Goal: Task Accomplishment & Management: Use online tool/utility

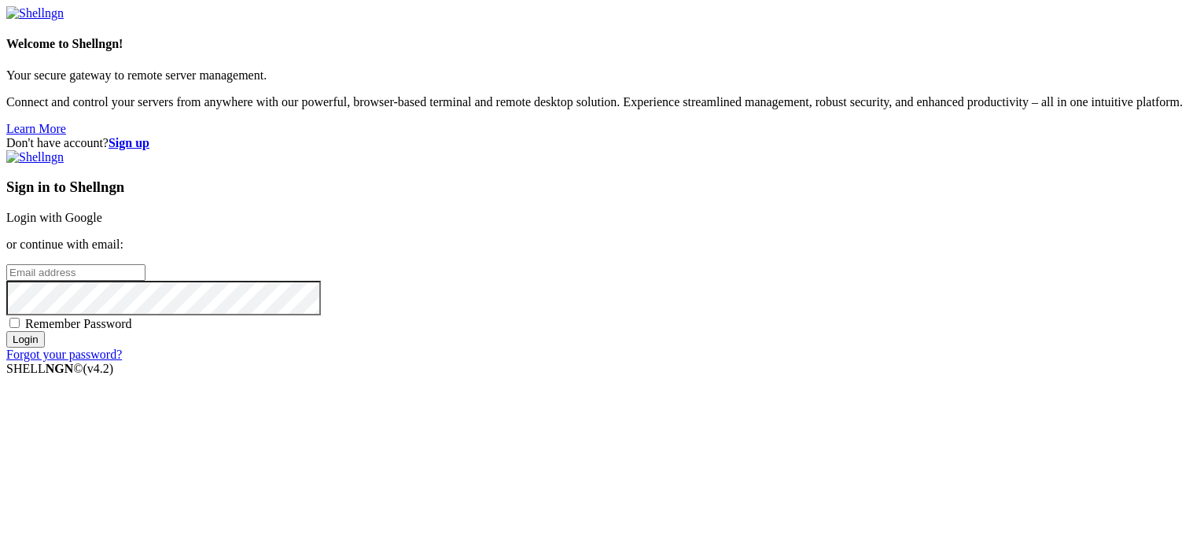
click at [102, 211] on link "Login with Google" at bounding box center [54, 217] width 96 height 13
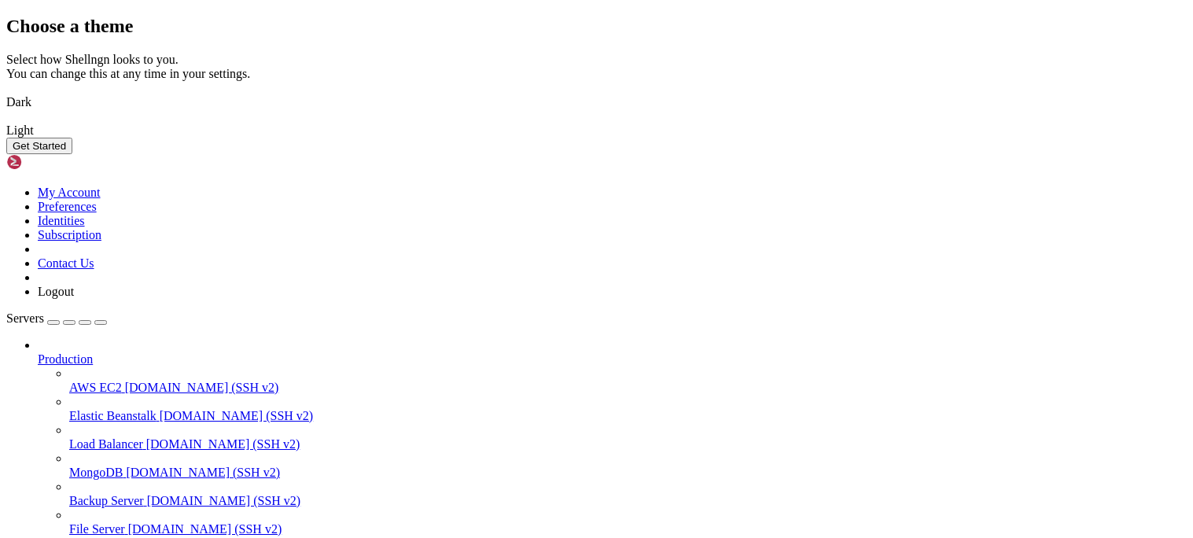
click at [6, 92] on img at bounding box center [6, 92] width 0 height 0
click at [72, 154] on button "Get Started" at bounding box center [39, 146] width 66 height 17
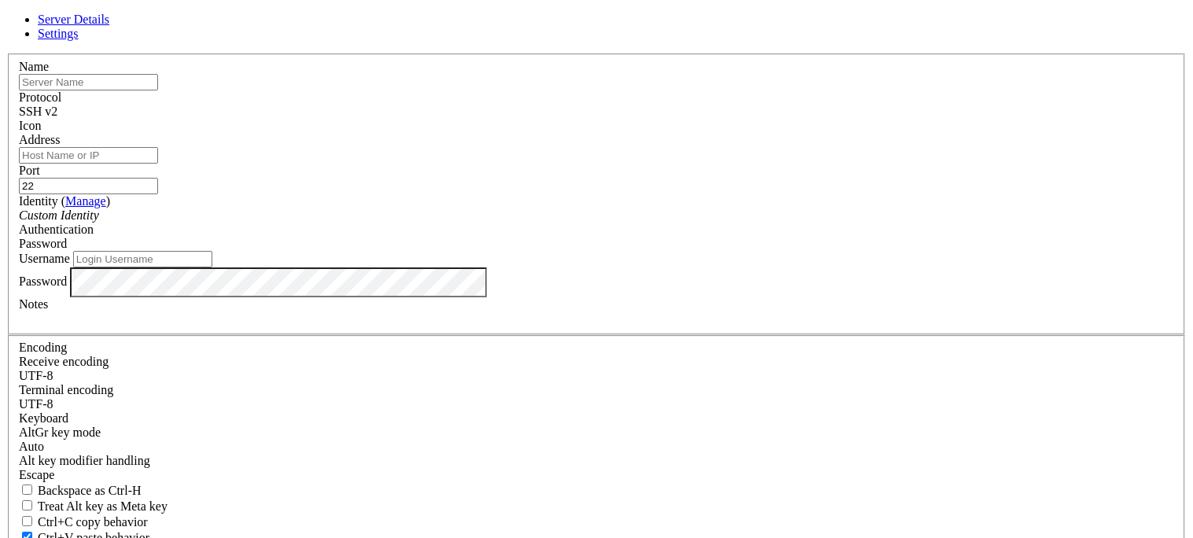
click at [158, 90] on input "text" at bounding box center [88, 82] width 139 height 17
type input "root"
click at [158, 164] on input "Address" at bounding box center [88, 155] width 139 height 17
paste input "[TECHNICAL_ID]"
type input "[TECHNICAL_ID]"
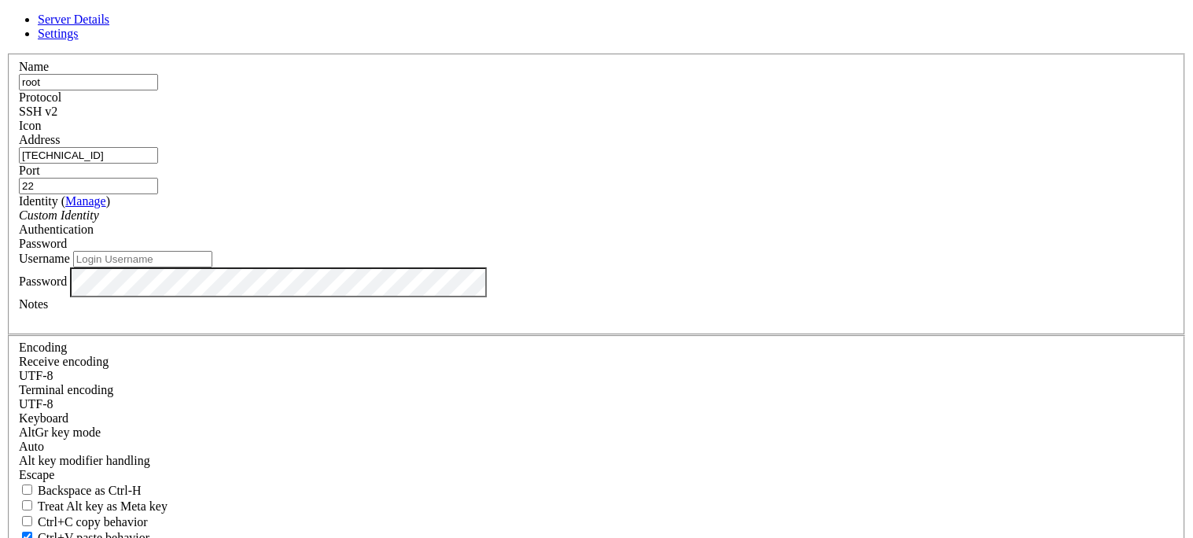
click at [489, 223] on div "Custom Identity" at bounding box center [596, 215] width 1155 height 14
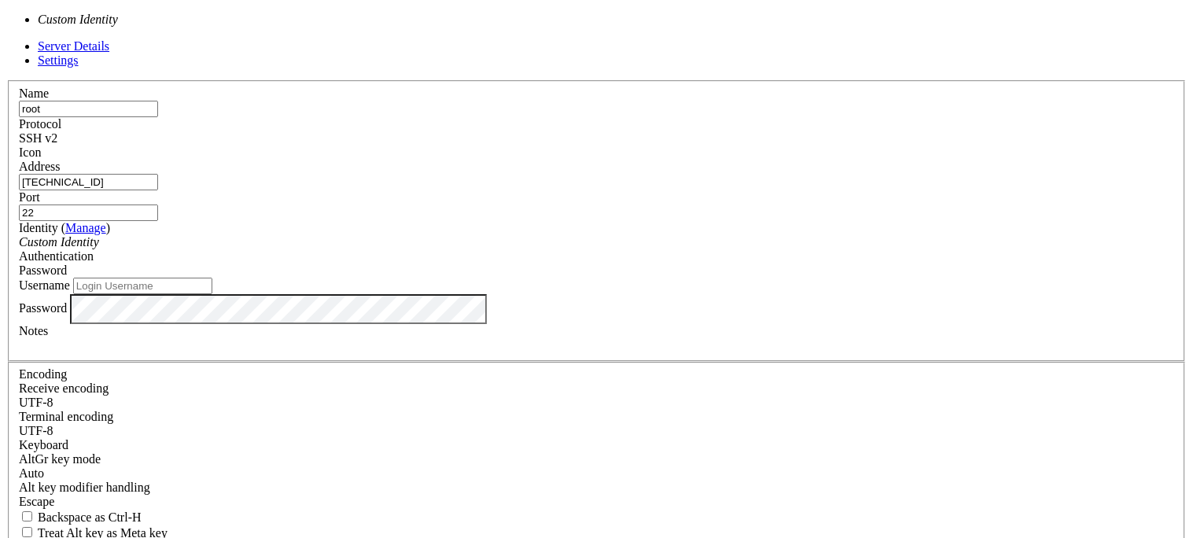
click at [489, 235] on div "Custom Identity" at bounding box center [596, 242] width 1155 height 14
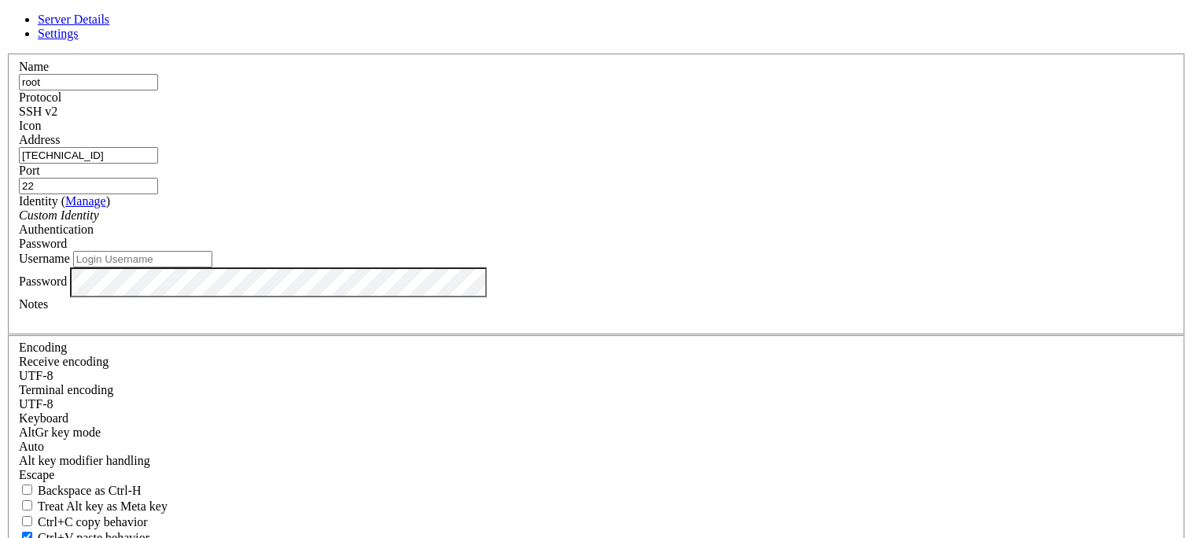
click at [212, 267] on input "Username" at bounding box center [142, 259] width 139 height 17
type input "W"
type input "r"
type input "root"
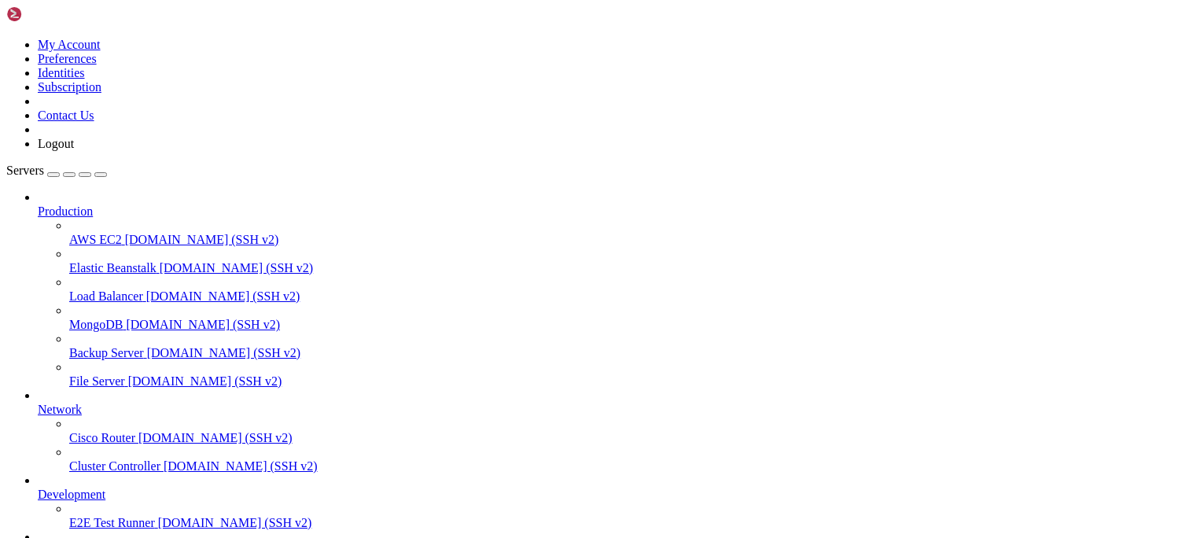
click at [93, 204] on span "Production" at bounding box center [65, 210] width 55 height 13
click at [38, 204] on icon at bounding box center [38, 204] width 0 height 0
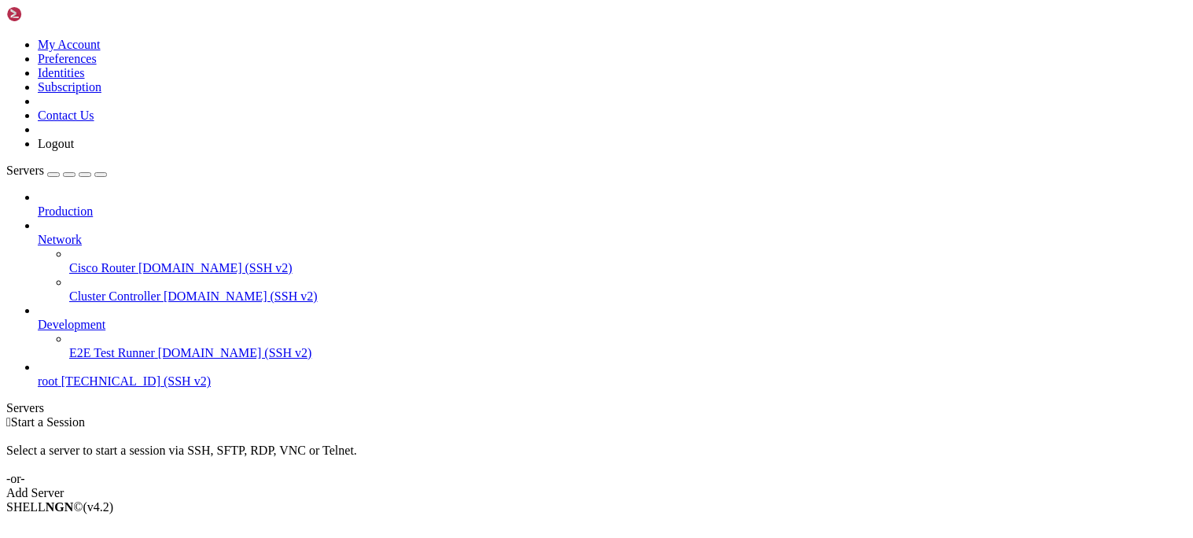
click at [53, 175] on div "button" at bounding box center [53, 175] width 0 height 0
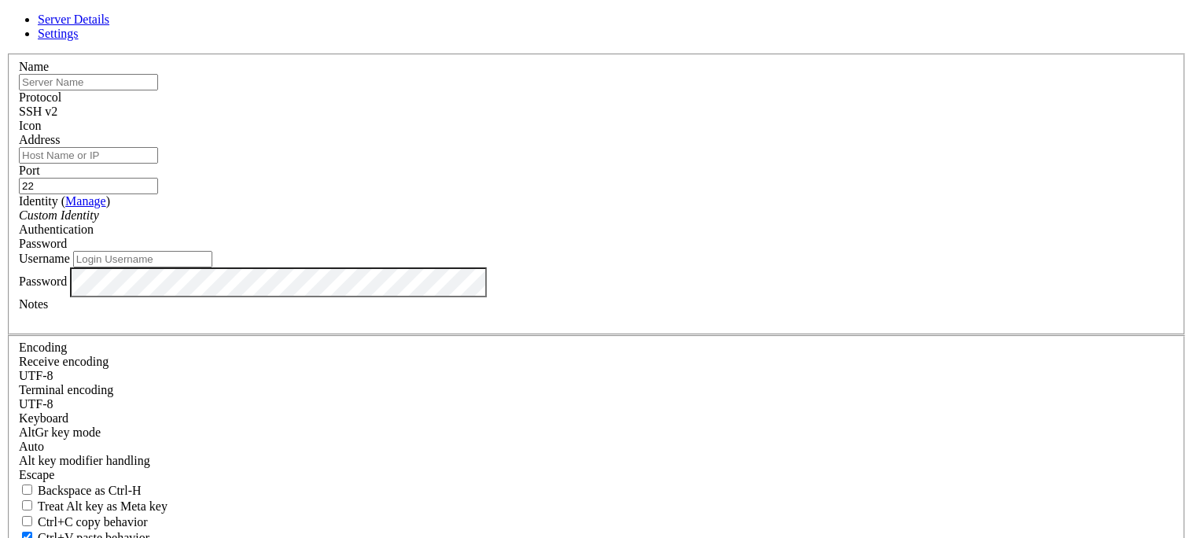
click at [6, 53] on icon at bounding box center [6, 53] width 0 height 0
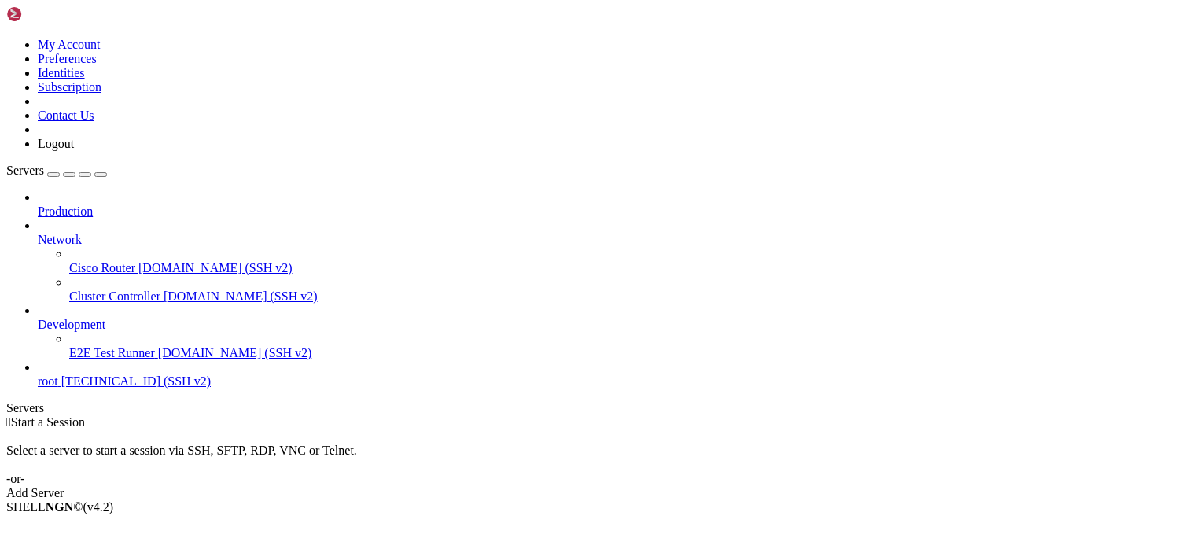
click at [566, 429] on div "Select a server to start a session via SSH, SFTP, RDP, VNC or Telnet. -or-" at bounding box center [596, 457] width 1180 height 57
click at [44, 164] on span "Servers" at bounding box center [25, 170] width 38 height 13
click at [701, 486] on div "Add Server" at bounding box center [596, 493] width 1180 height 14
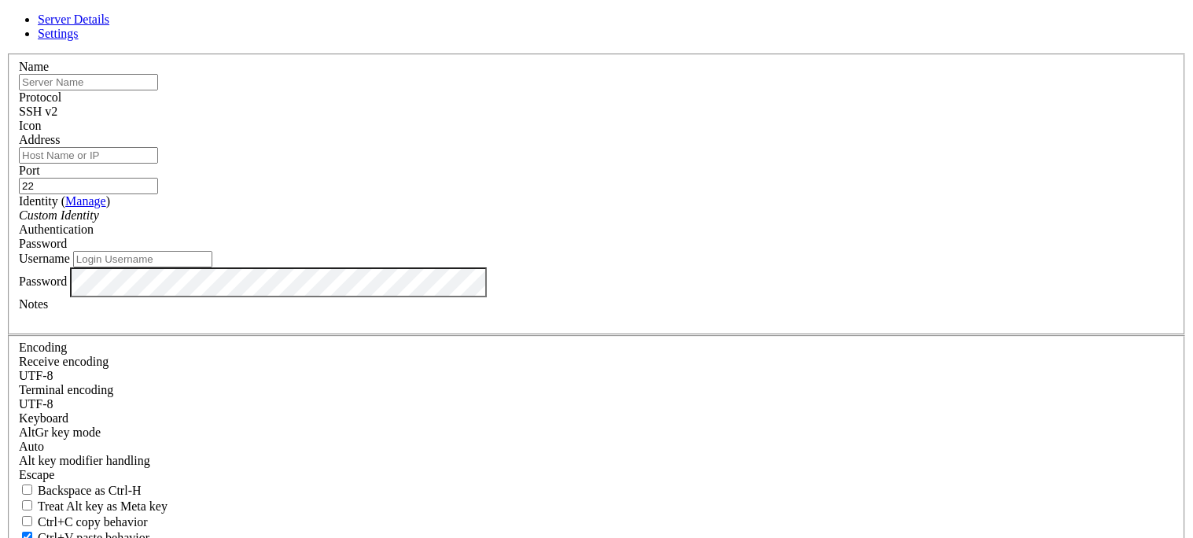
click at [79, 40] on link "Settings" at bounding box center [58, 33] width 41 height 13
click at [109, 26] on span "Server Details" at bounding box center [74, 19] width 72 height 13
click at [158, 90] on input "text" at bounding box center [88, 82] width 139 height 17
type input "r"
type input "root"
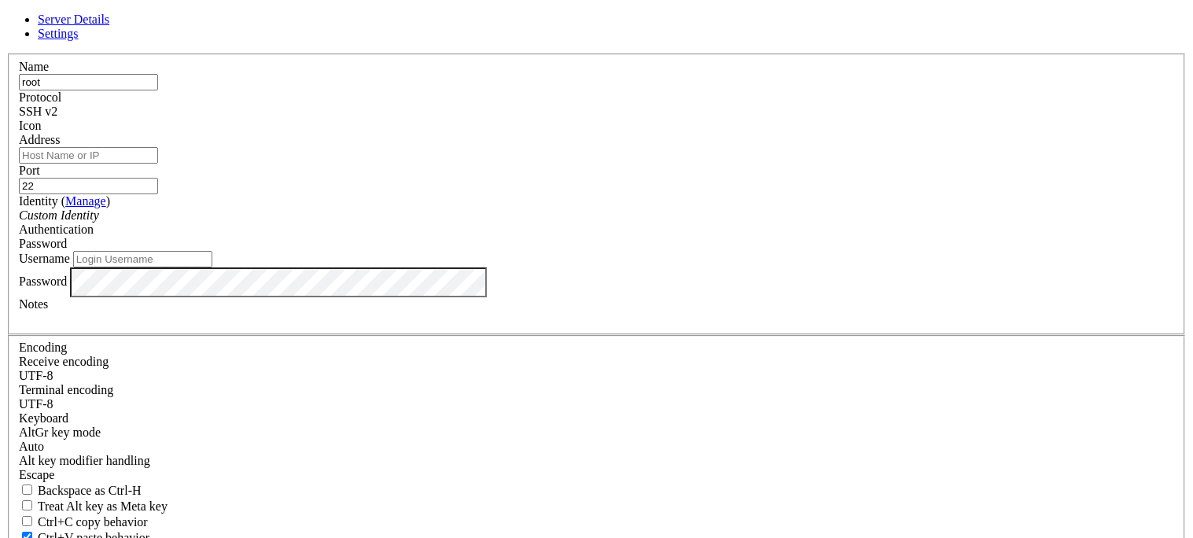
click at [158, 164] on input "Address" at bounding box center [88, 155] width 139 height 17
type input "[TECHNICAL_ID]"
click at [212, 267] on input "Username" at bounding box center [142, 259] width 139 height 17
type input "root"
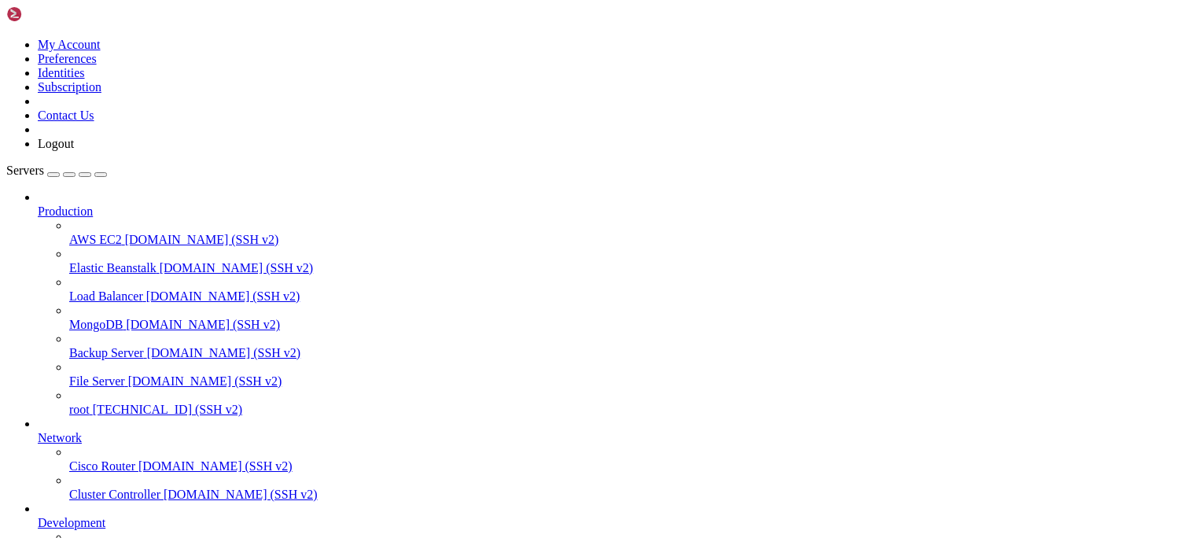
click at [77, 403] on span "root" at bounding box center [79, 409] width 20 height 13
click at [83, 403] on span "root" at bounding box center [79, 409] width 20 height 13
click at [80, 403] on span "root" at bounding box center [79, 409] width 20 height 13
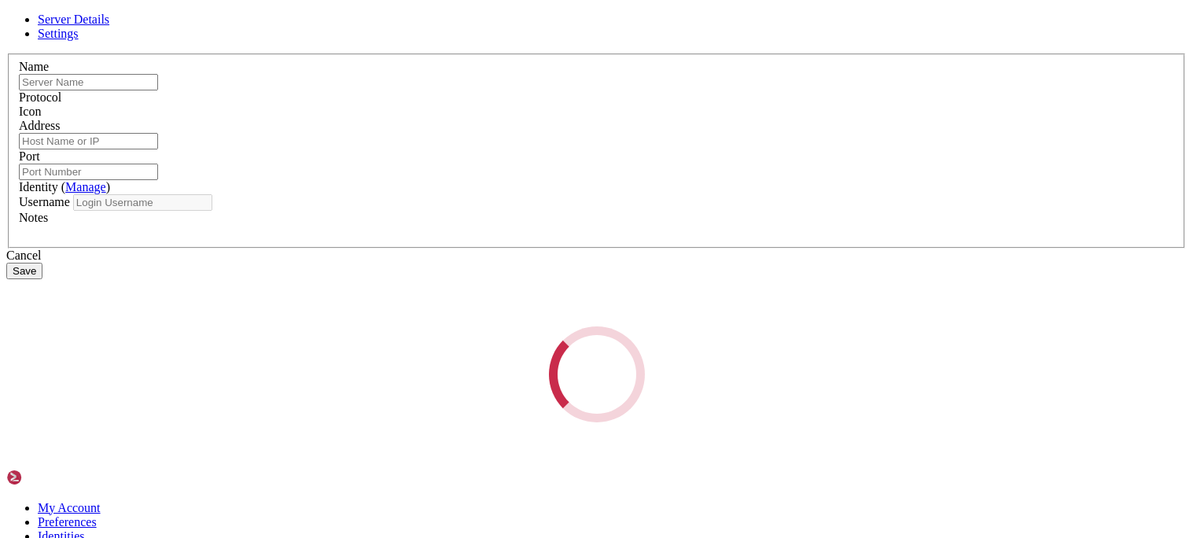
type input "root"
type input "[TECHNICAL_ID]"
type input "22"
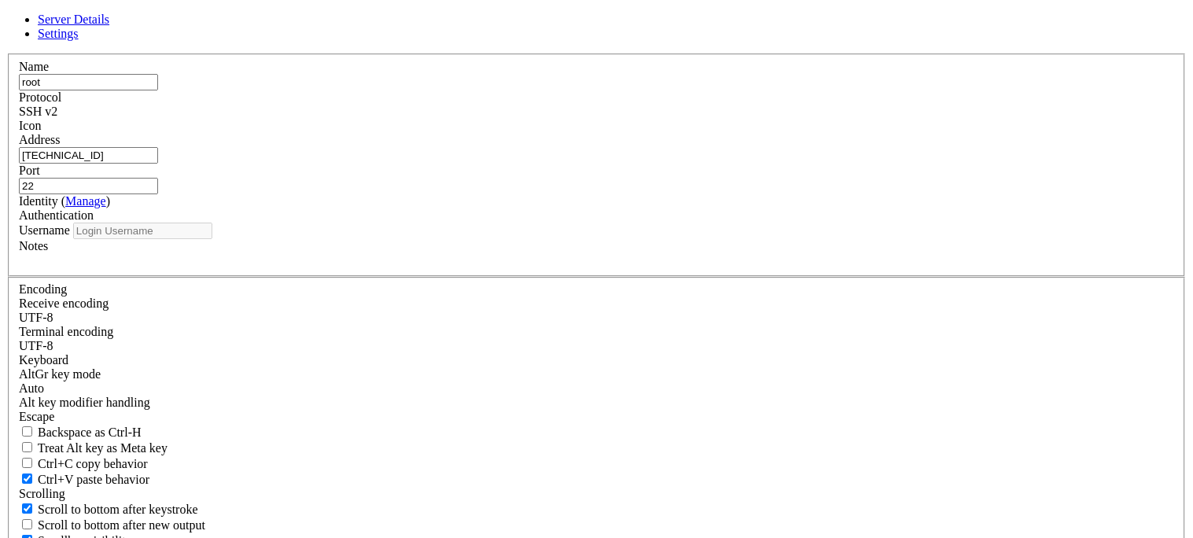
type input "root"
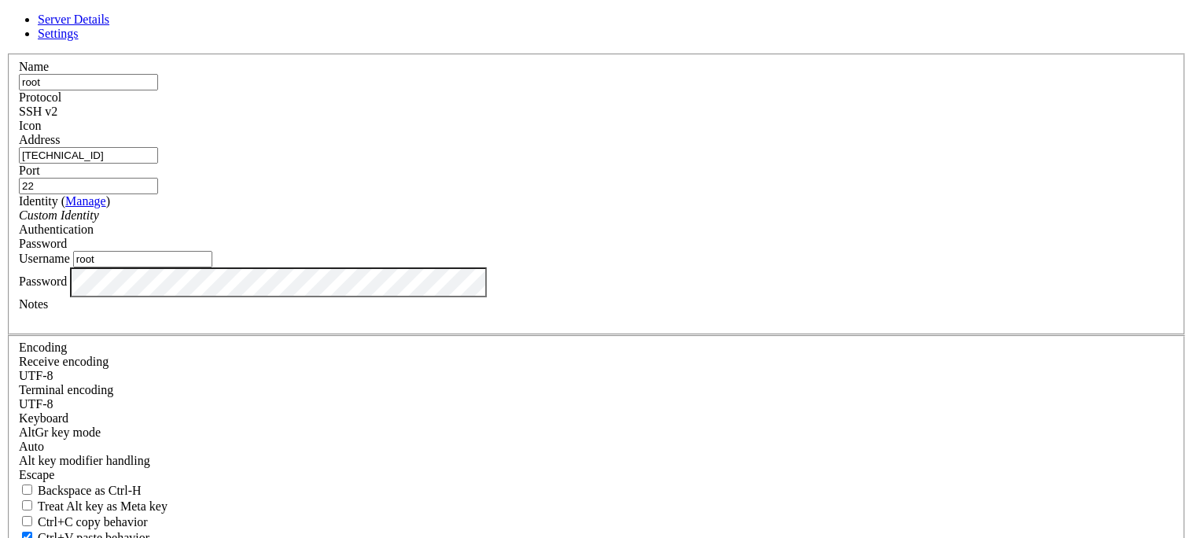
click at [698, 119] on div "SSH v2" at bounding box center [596, 112] width 1155 height 14
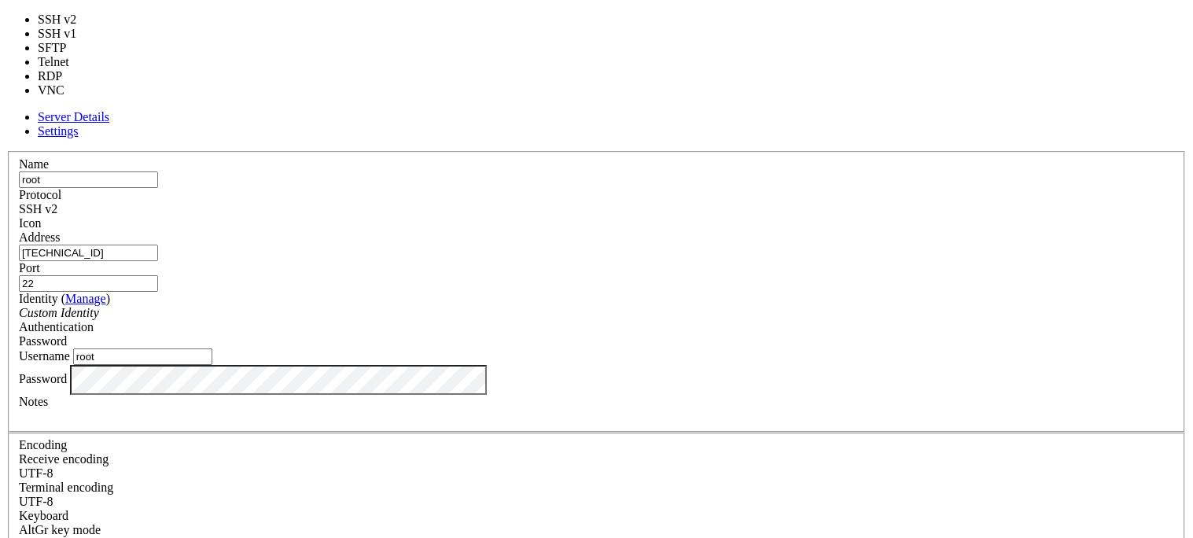
click at [70, 349] on label "Username" at bounding box center [44, 355] width 51 height 13
click at [212, 348] on input "root" at bounding box center [142, 356] width 139 height 17
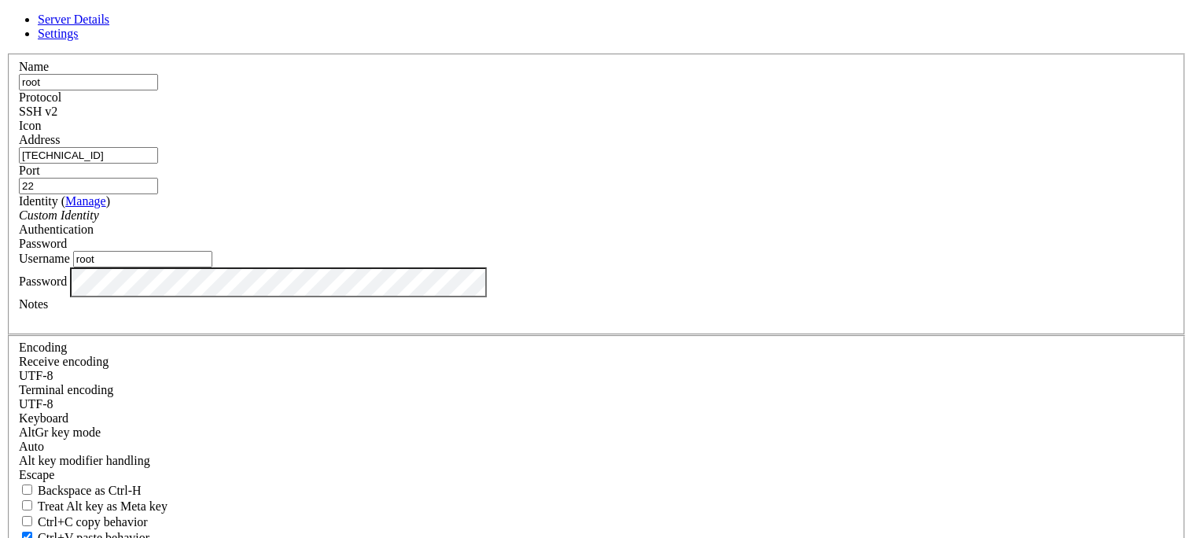
click at [67, 244] on span "Password" at bounding box center [43, 243] width 48 height 13
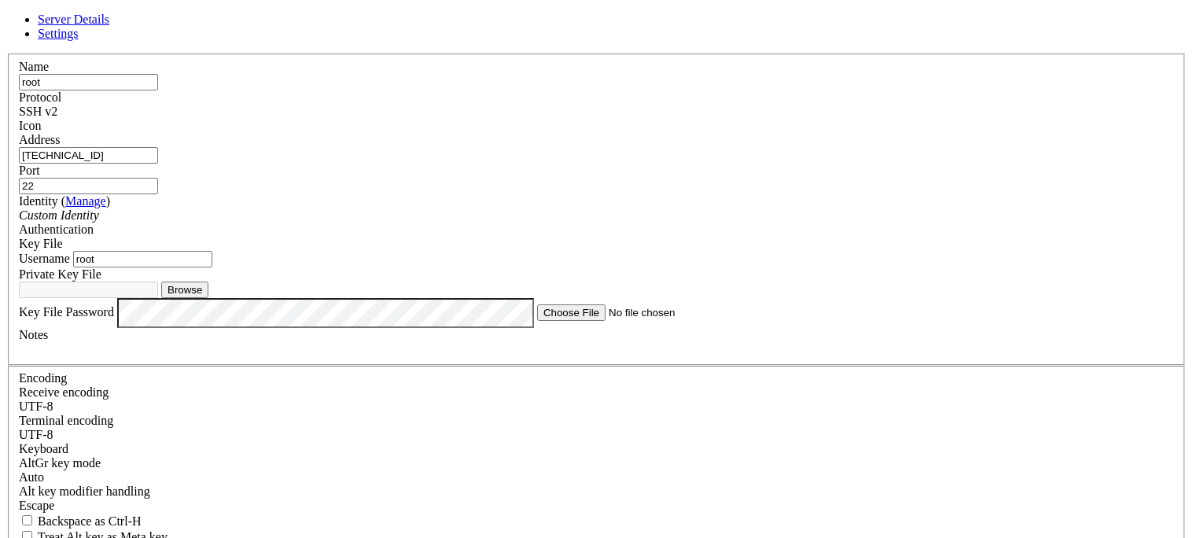
click at [208, 298] on button "Browse" at bounding box center [184, 290] width 47 height 17
type input "zap-hosting.pri"
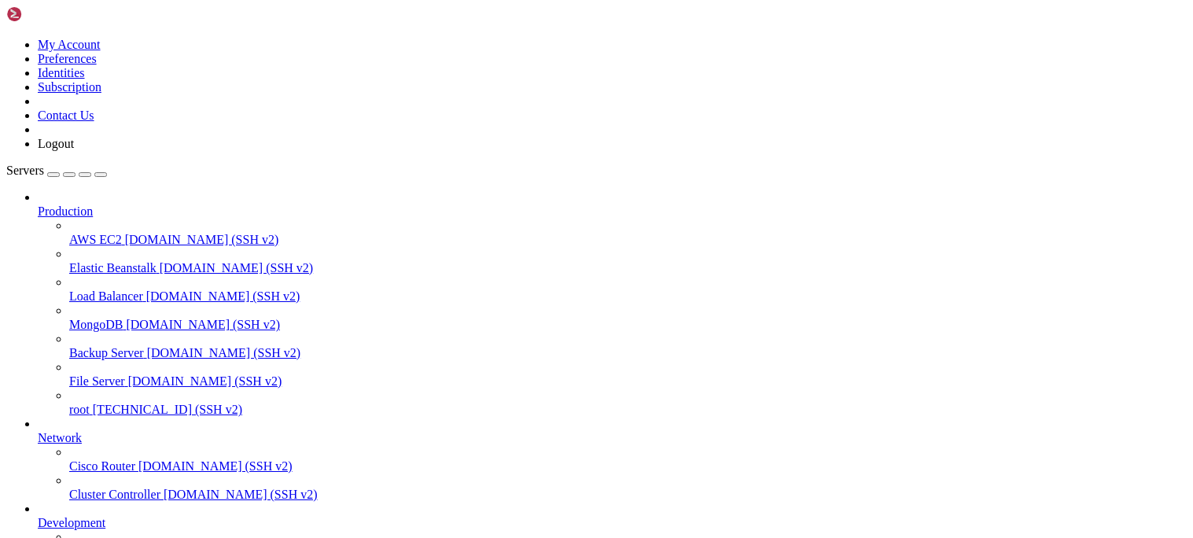
click at [90, 403] on span "root" at bounding box center [79, 409] width 20 height 13
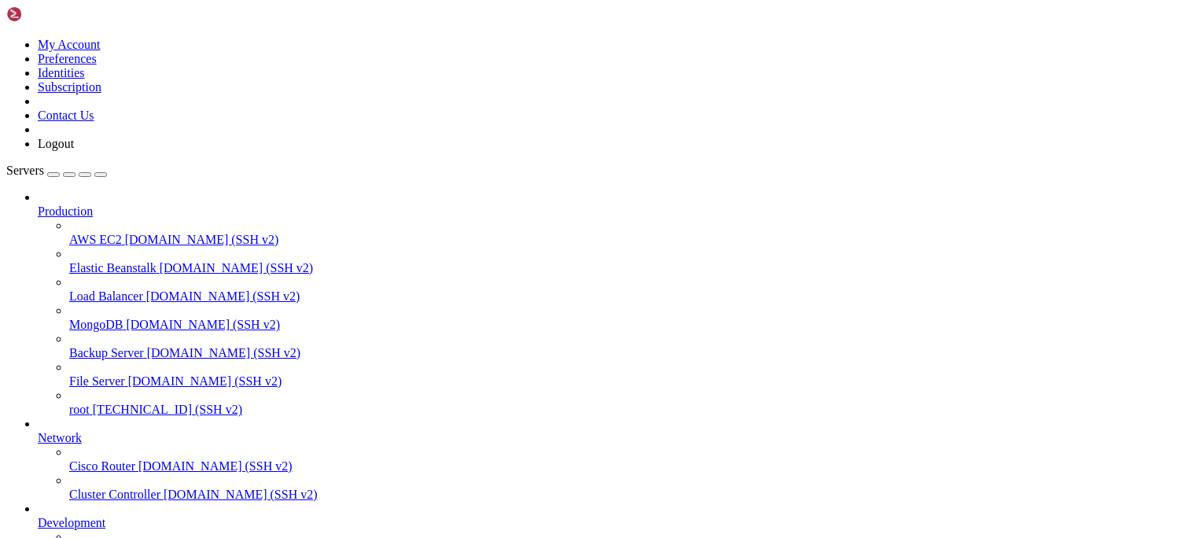
click at [85, 403] on span "root" at bounding box center [79, 409] width 20 height 13
